Goal: Register for event/course

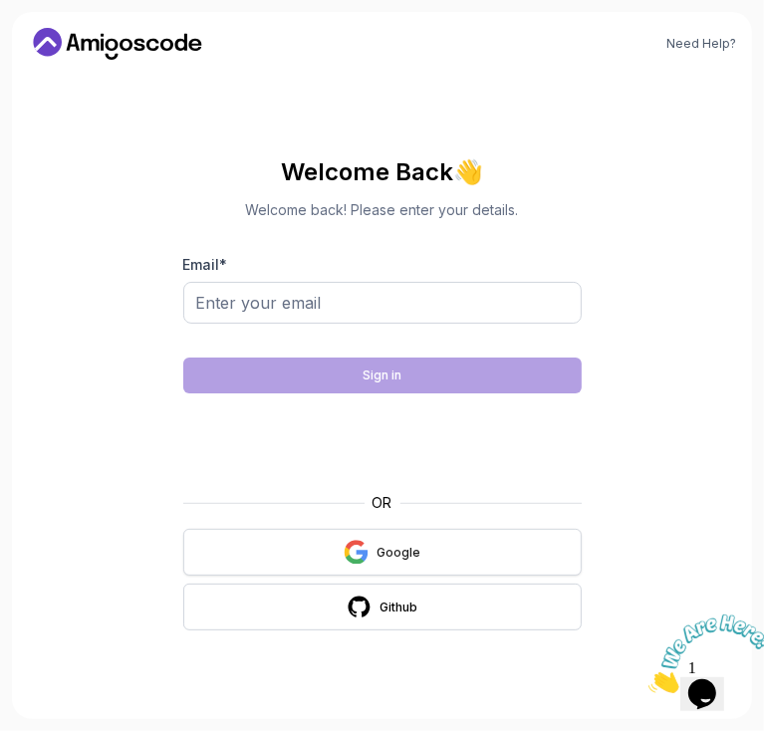
click at [382, 556] on div "Google" at bounding box center [398, 553] width 44 height 16
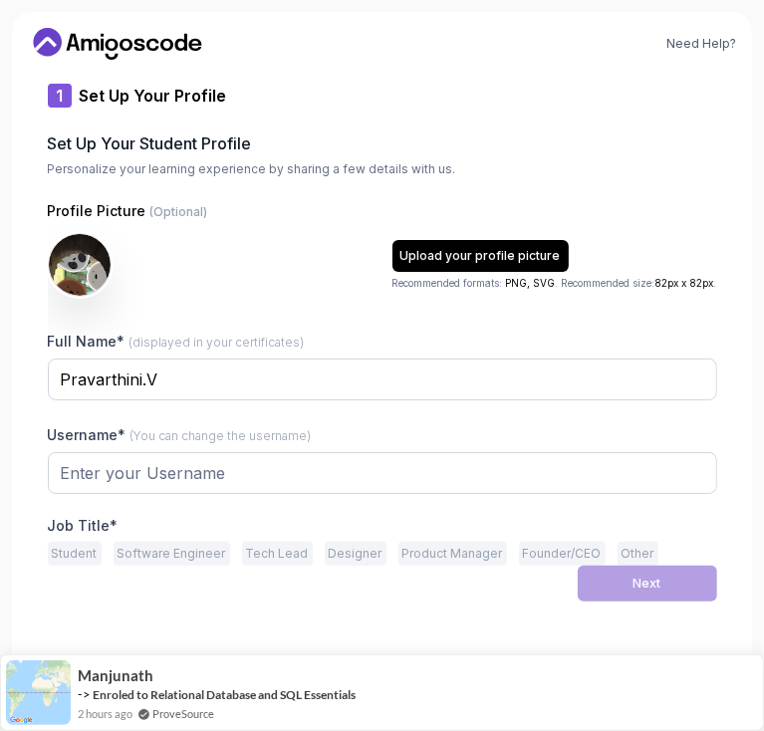
type input "daringcougarfaae3"
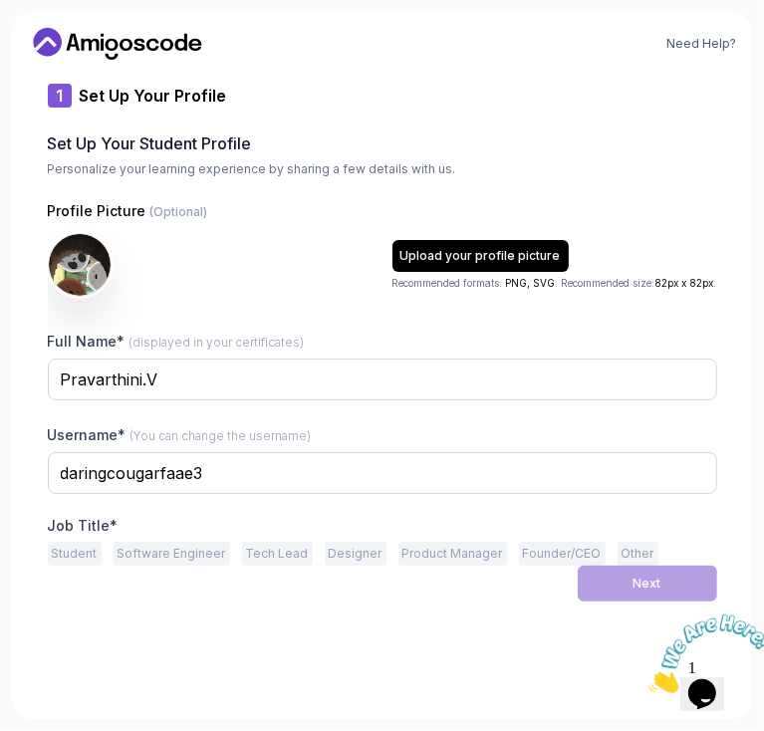
click at [146, 545] on button "Software Engineer" at bounding box center [172, 554] width 117 height 24
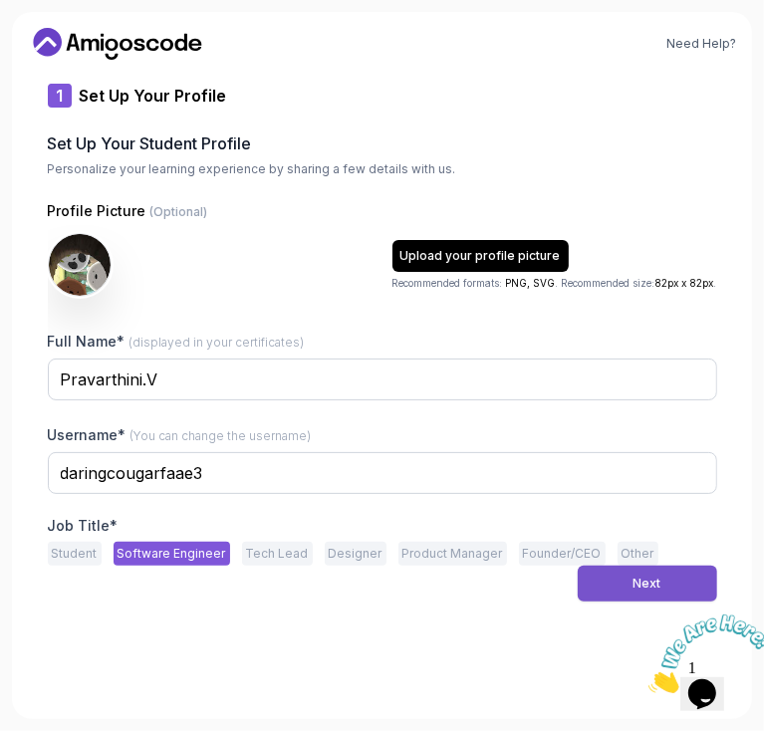
click at [649, 578] on div "Next" at bounding box center [647, 584] width 28 height 16
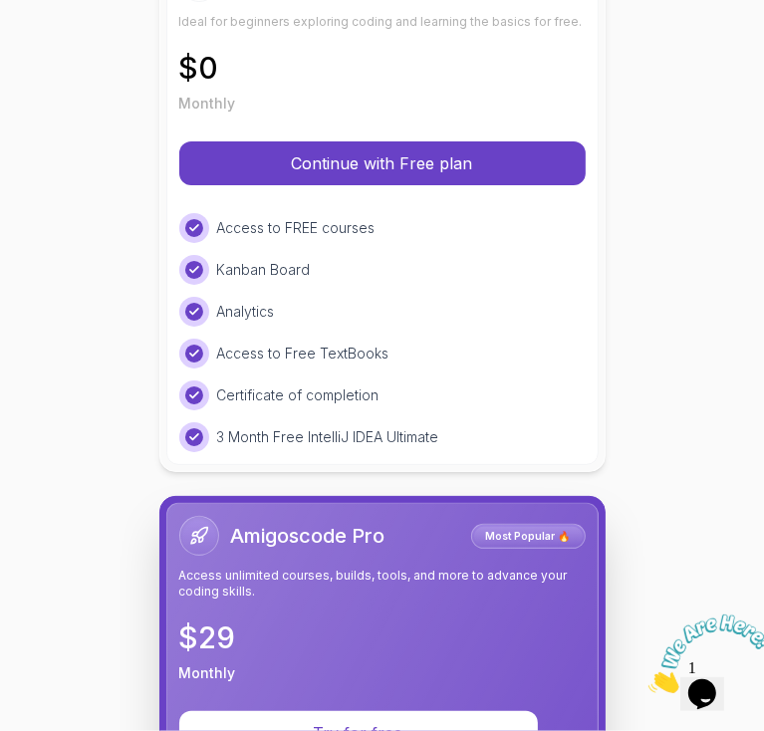
scroll to position [283, 0]
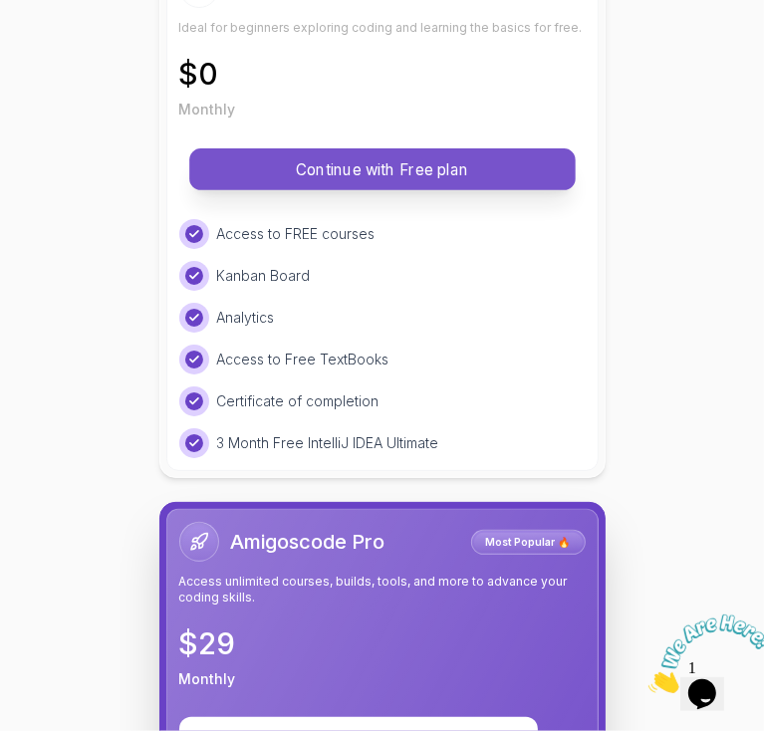
click at [527, 155] on button "Continue with Free plan" at bounding box center [382, 169] width 386 height 42
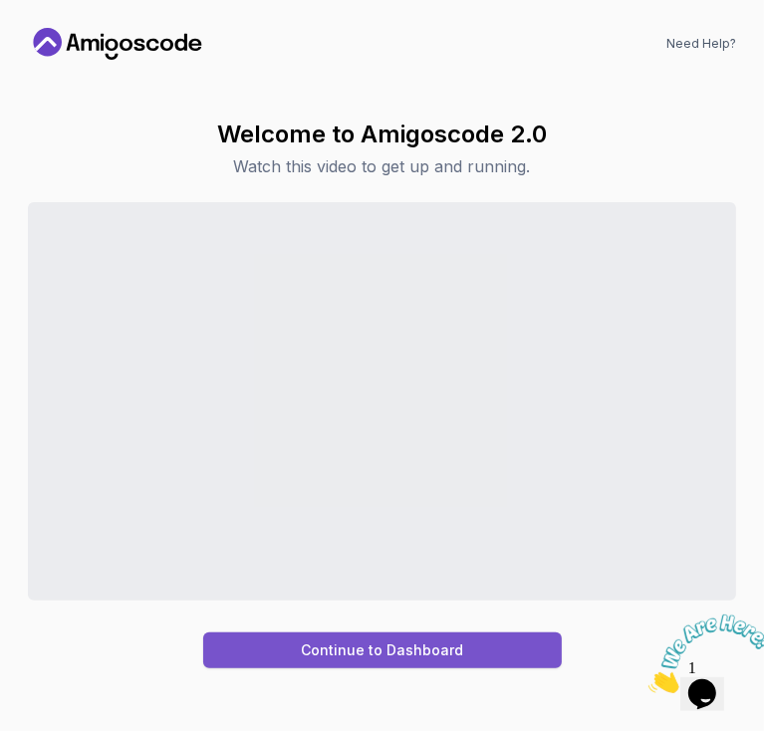
click at [499, 658] on button "Continue to Dashboard" at bounding box center [382, 650] width 359 height 36
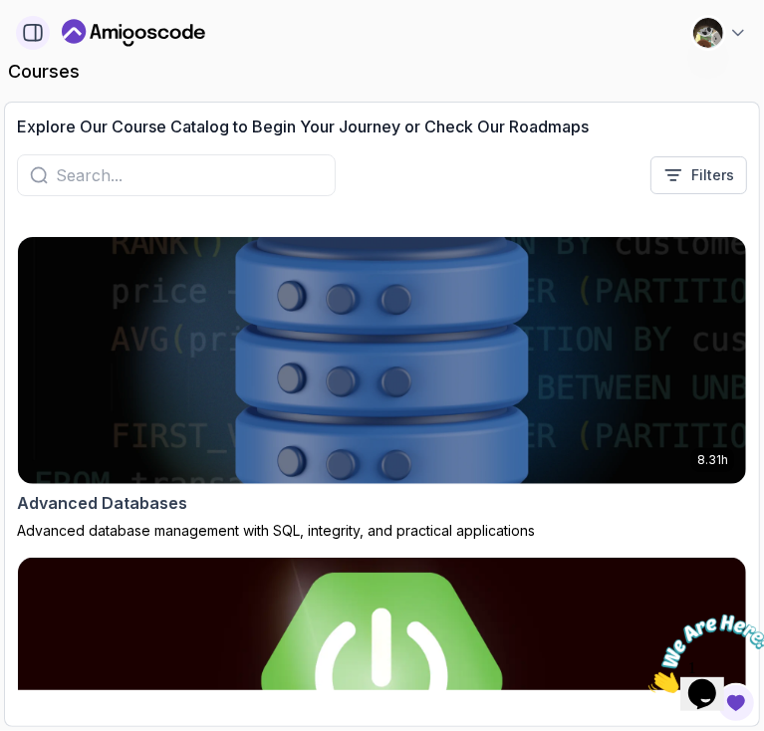
click at [17, 33] on button "button" at bounding box center [33, 33] width 34 height 34
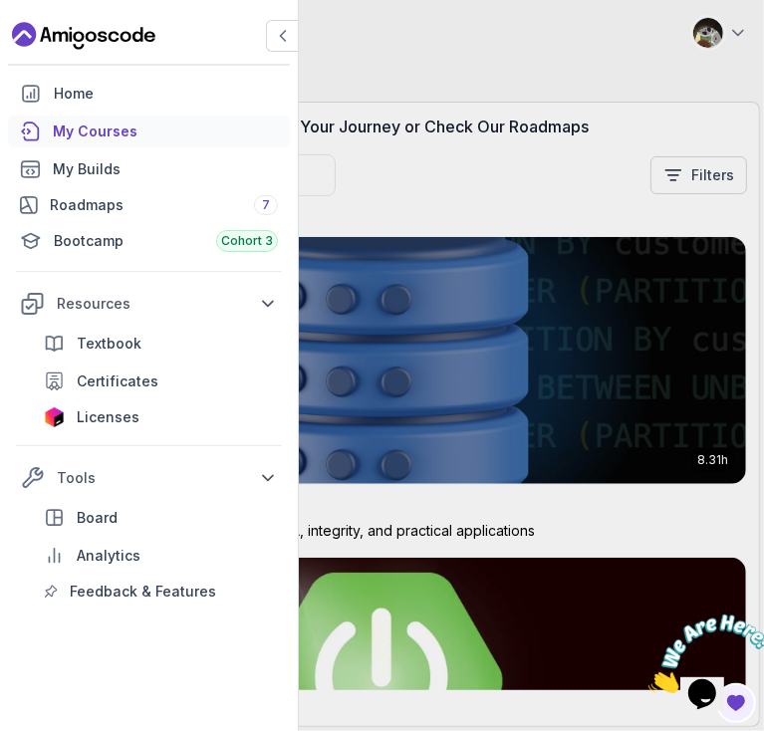
click at [458, 139] on div "Home My Courses My Builds Roadmaps 7 Bootcamp Cohort 3 Resources Textbook Certi…" at bounding box center [382, 365] width 764 height 731
click at [239, 84] on div "Home" at bounding box center [166, 94] width 224 height 20
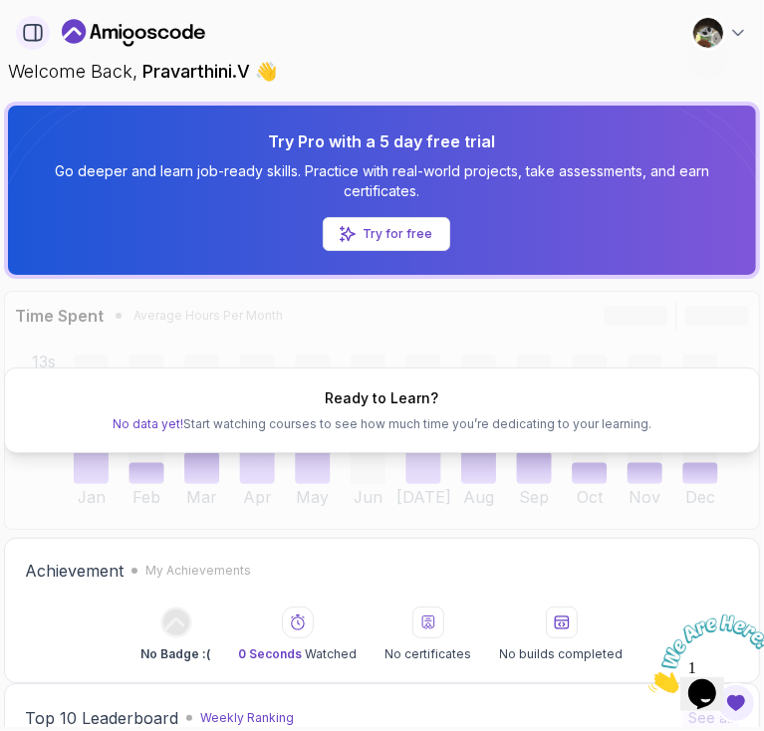
click at [22, 36] on icon "button" at bounding box center [33, 33] width 22 height 22
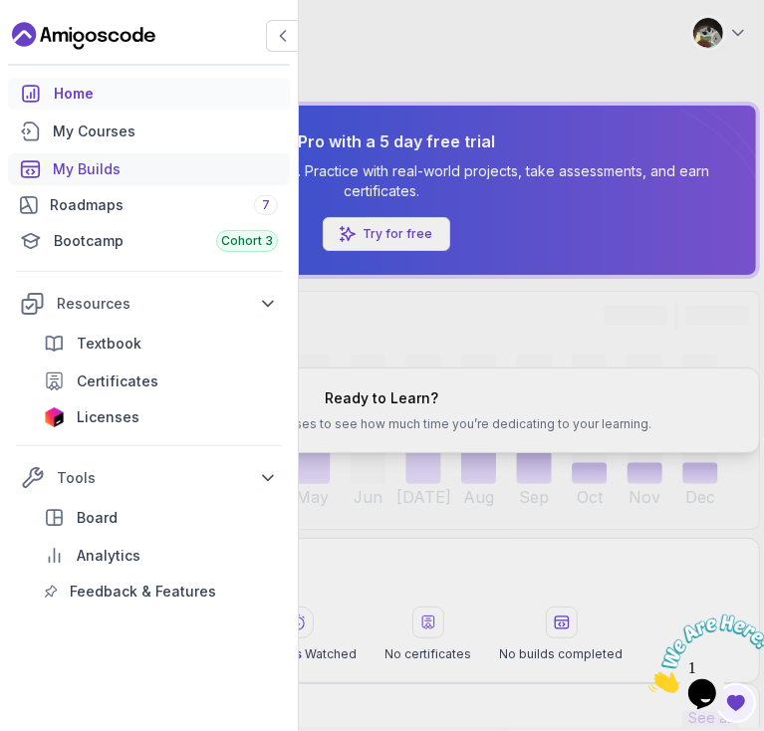
click at [126, 163] on div "My Builds" at bounding box center [165, 169] width 225 height 20
